Goal: Find specific page/section: Find specific page/section

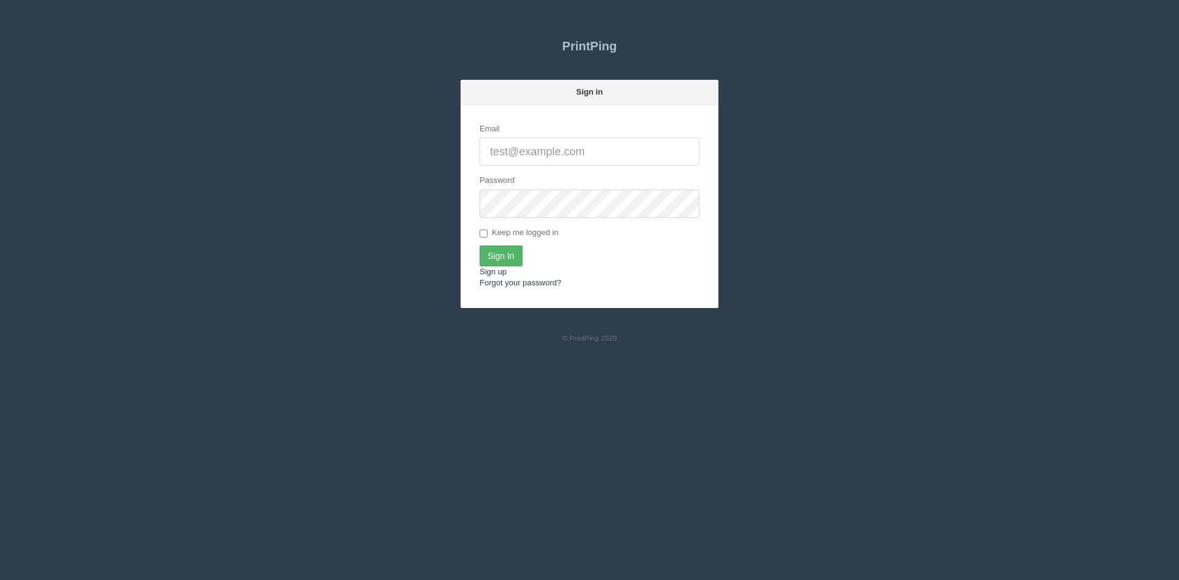
type input "[PERSON_NAME][EMAIL_ADDRESS][DOMAIN_NAME]"
click at [510, 260] on input "Sign In" at bounding box center [500, 256] width 43 height 21
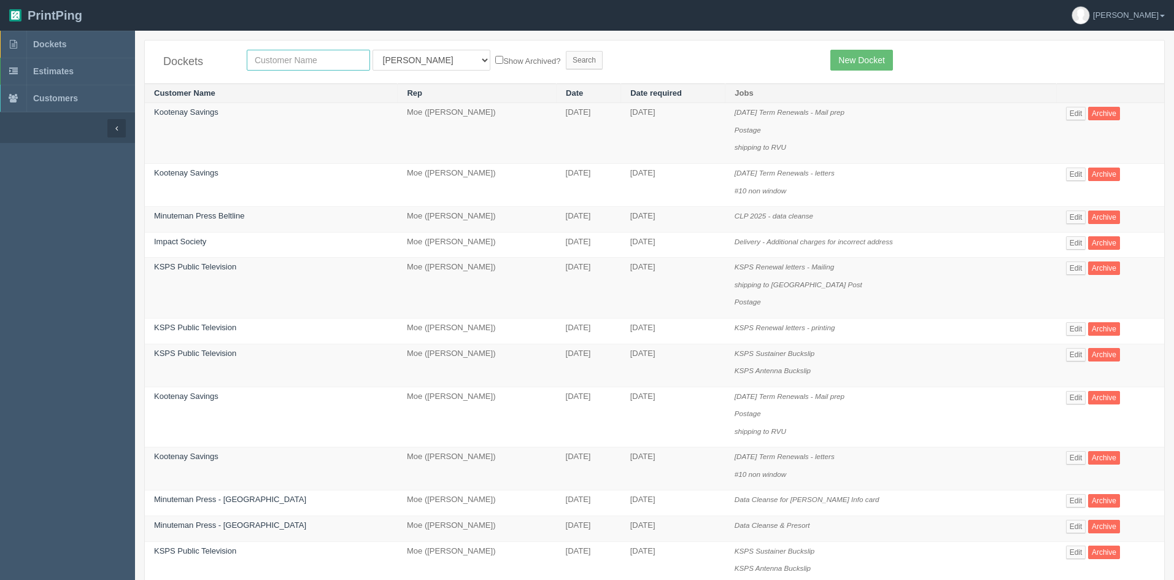
click at [307, 56] on input "text" at bounding box center [308, 60] width 123 height 21
type input "summit gm"
click at [393, 61] on select "All Users Ali Ali Test 1 Aly Amy Ankit Arif Brandon Dan France Greg Jim Mark Ma…" at bounding box center [432, 60] width 118 height 21
select select
click at [373, 50] on select "All Users Ali Ali Test 1 Aly Amy Ankit Arif Brandon Dan France Greg Jim Mark Ma…" at bounding box center [432, 60] width 118 height 21
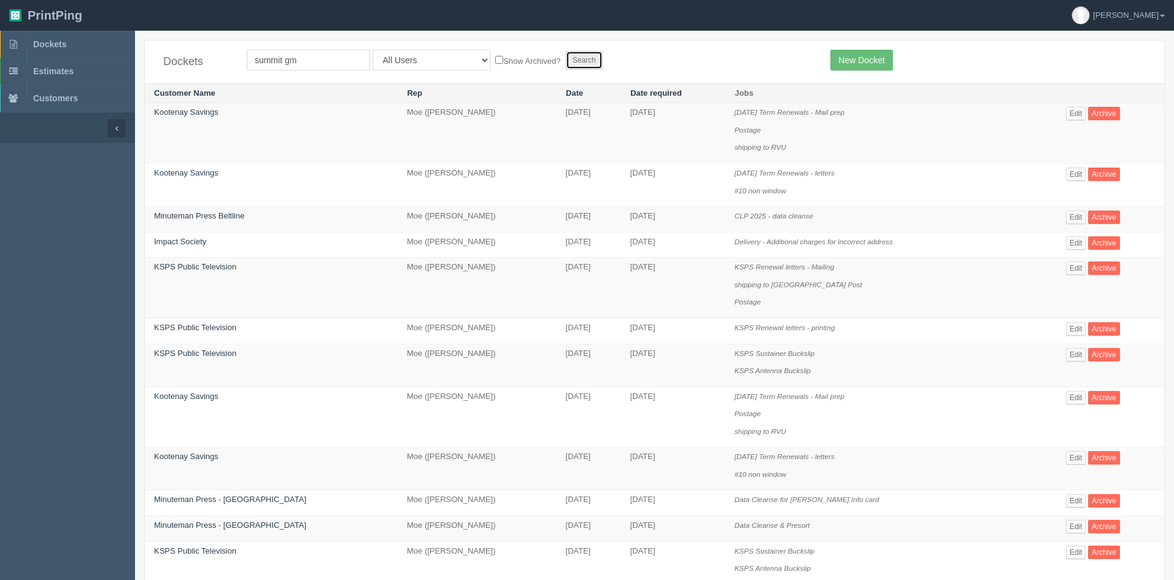
click at [566, 58] on input "Search" at bounding box center [584, 60] width 37 height 18
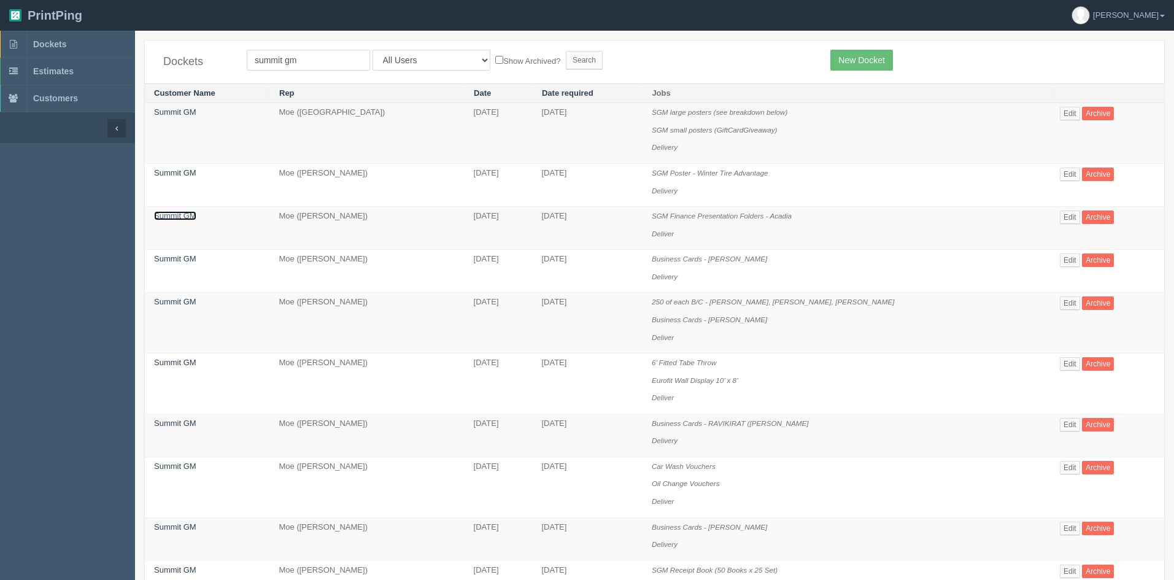
click at [166, 214] on link "Summit GM" at bounding box center [175, 215] width 42 height 9
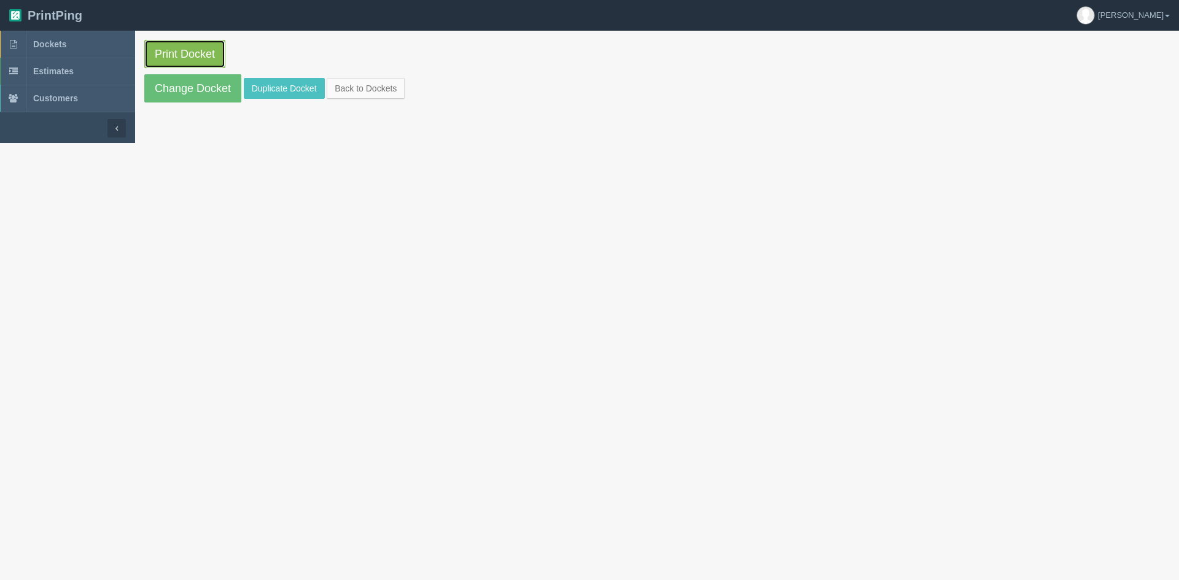
click at [199, 52] on link "Print Docket" at bounding box center [184, 54] width 81 height 28
